Goal: Task Accomplishment & Management: Manage account settings

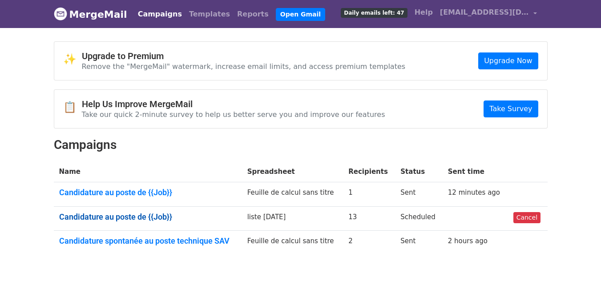
click at [149, 213] on link "Candidature au poste de {{Job}}" at bounding box center [148, 217] width 178 height 10
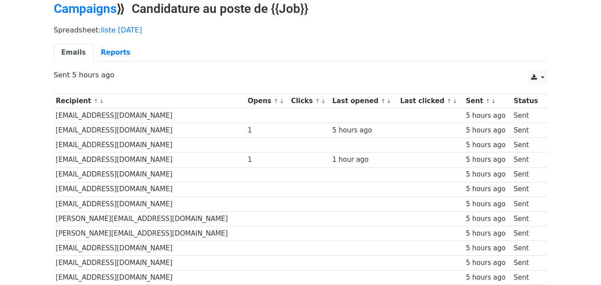
scroll to position [21, 0]
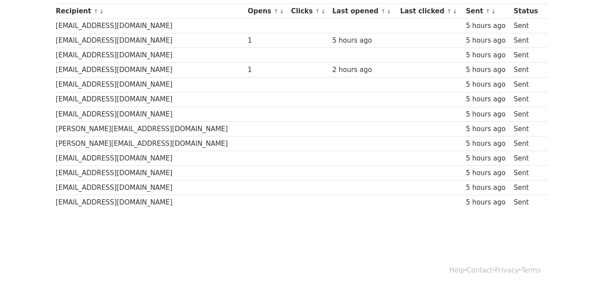
scroll to position [132, 0]
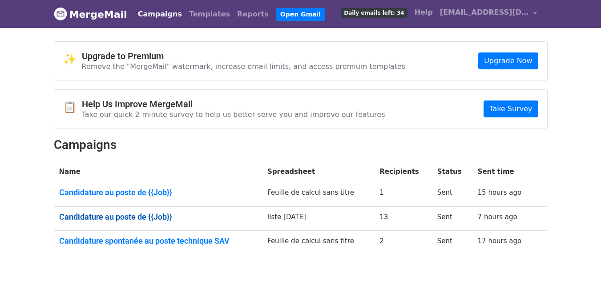
click at [162, 218] on link "Candidature au poste de {{Job}}" at bounding box center [158, 217] width 198 height 10
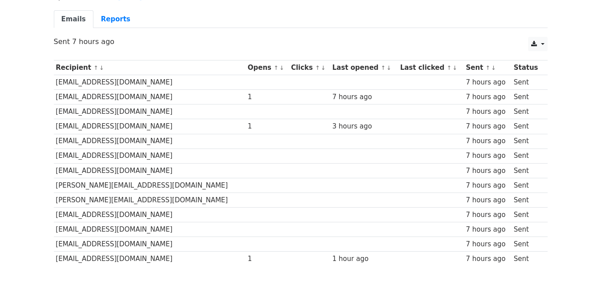
scroll to position [73, 0]
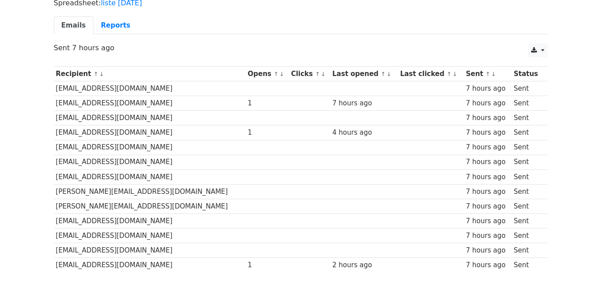
scroll to position [71, 0]
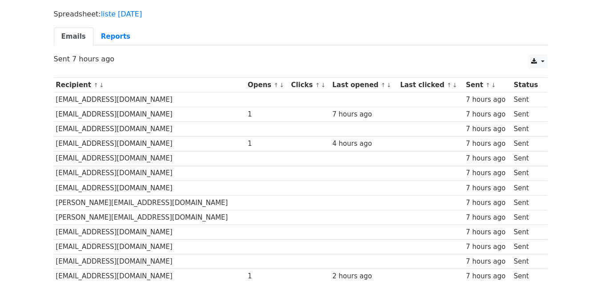
scroll to position [26, 0]
